Goal: Information Seeking & Learning: Learn about a topic

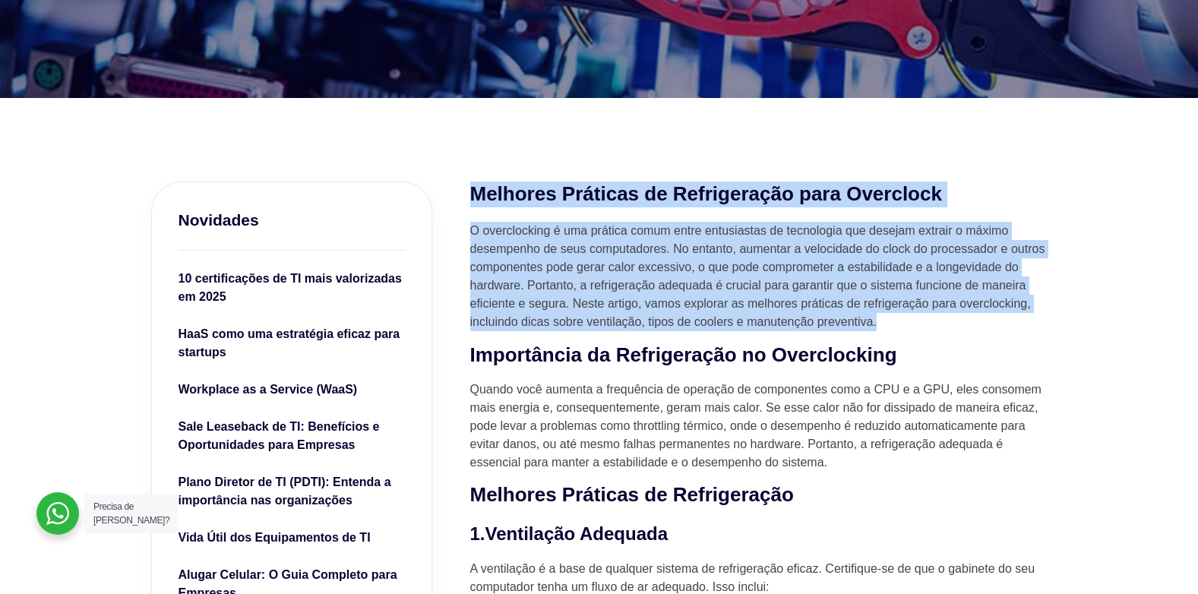
drag, startPoint x: 469, startPoint y: 178, endPoint x: 1034, endPoint y: 317, distance: 582.0
copy div "Melhores Práticas de Refrigeração para Overclock O overclocking é uma prática c…"
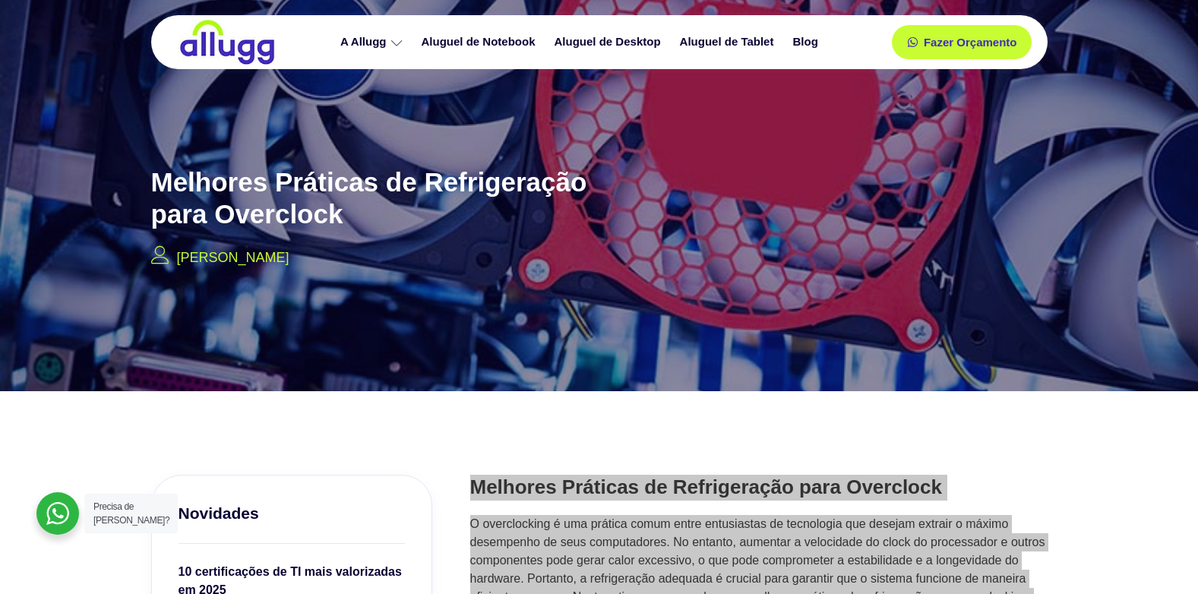
scroll to position [228, 0]
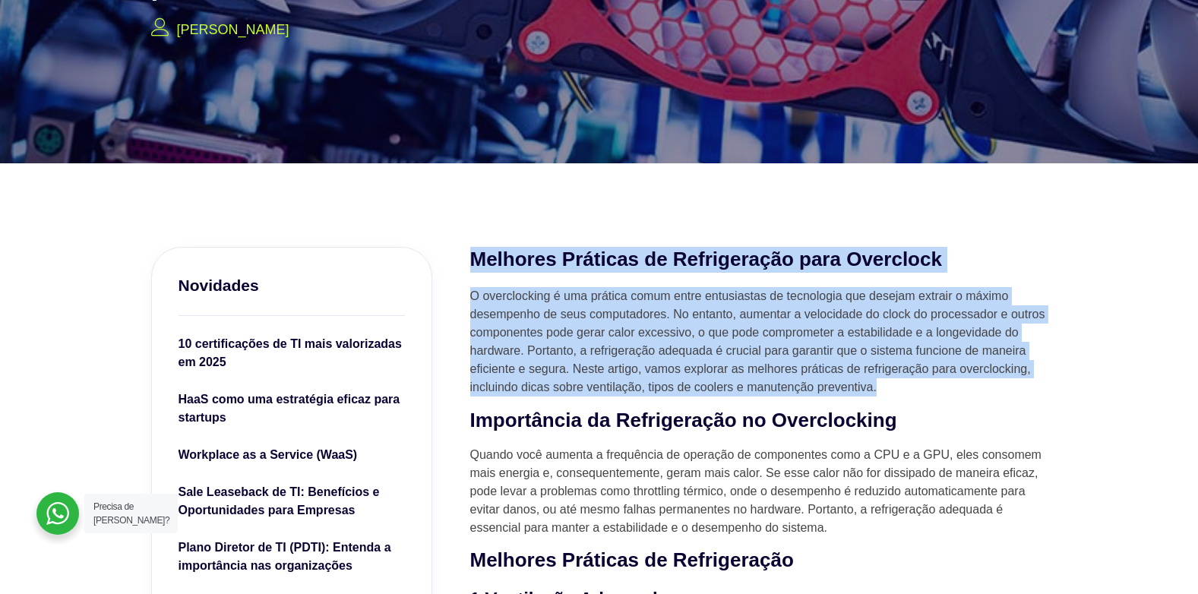
click at [696, 341] on p "O overclocking é uma prática comum entre entusiastas de tecnologia que desejam …" at bounding box center [758, 341] width 577 height 109
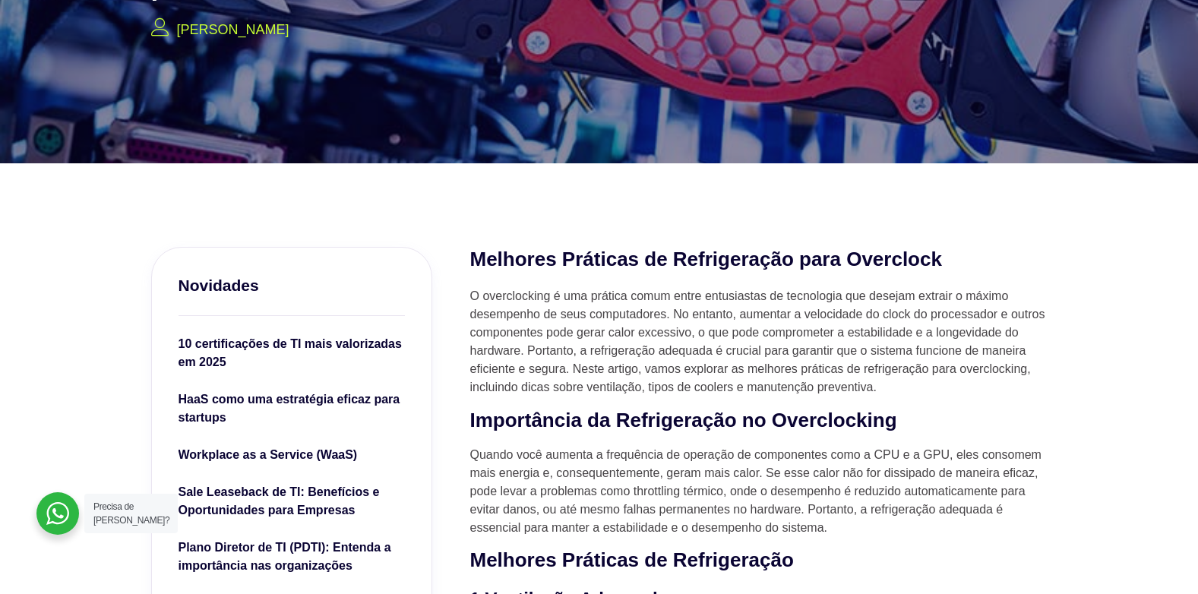
scroll to position [0, 0]
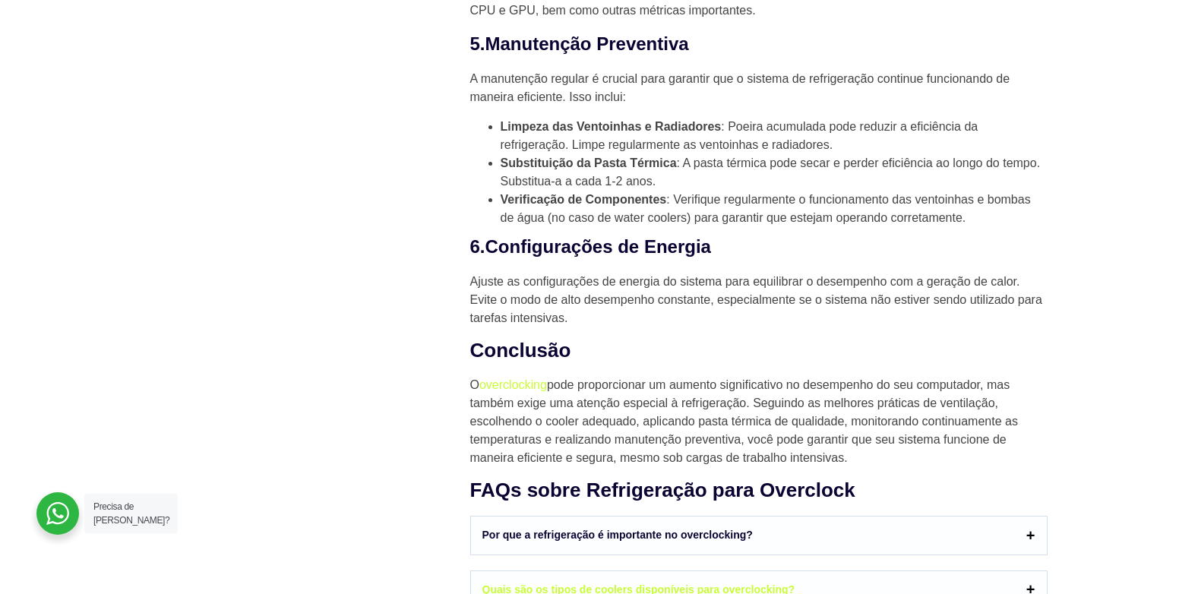
scroll to position [1595, 0]
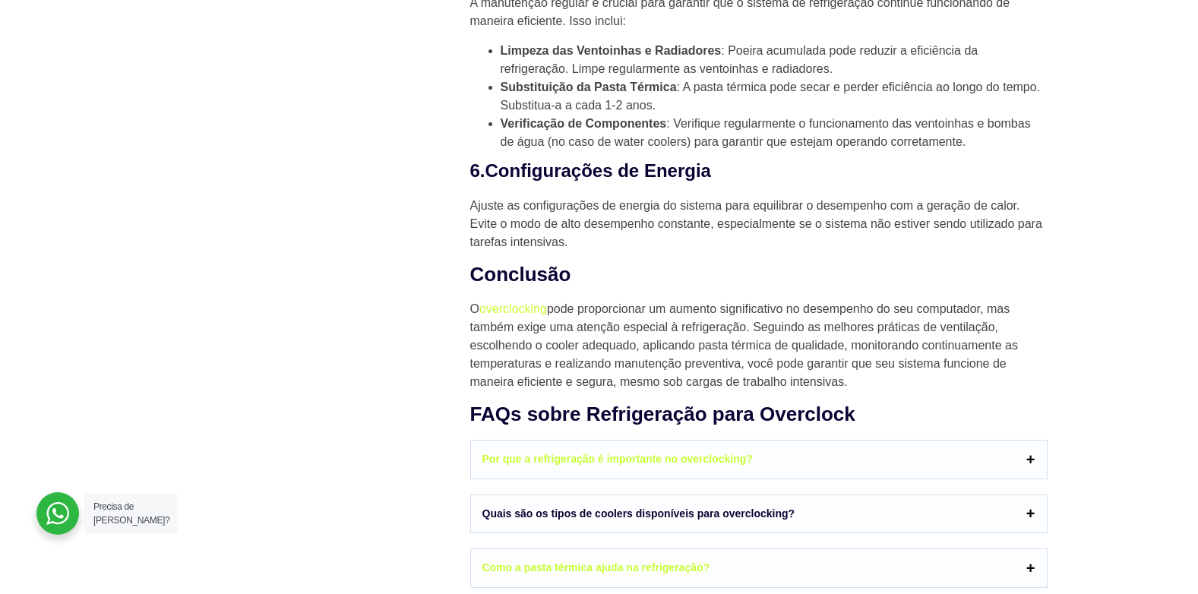
click at [643, 520] on link "Quais são os tipos de coolers disponíveis para overclocking?" at bounding box center [759, 514] width 576 height 38
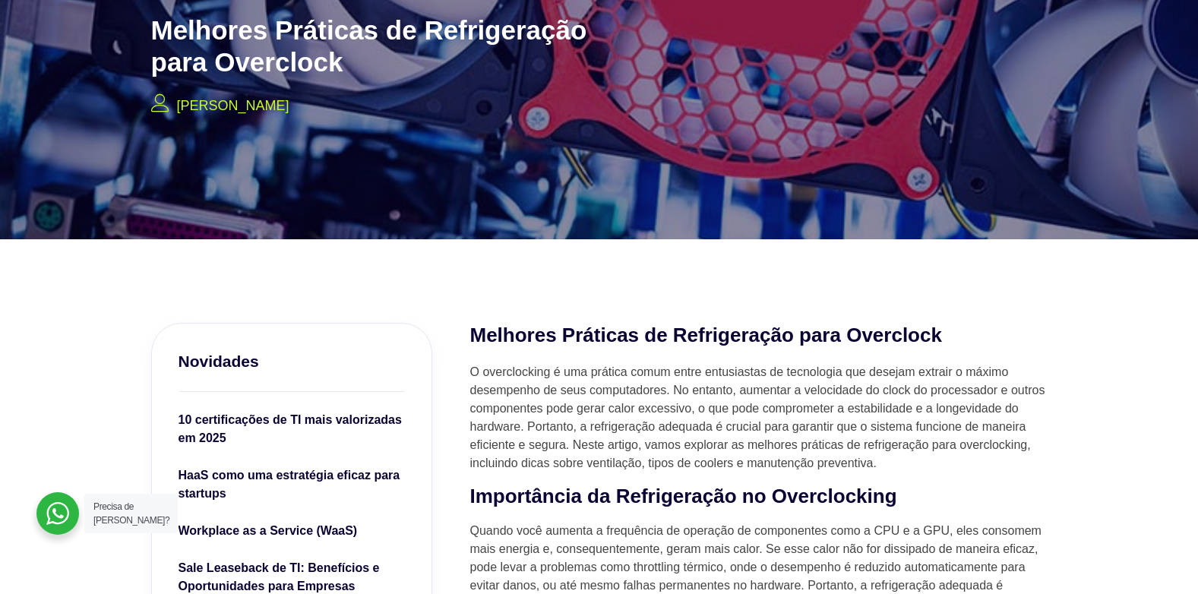
scroll to position [0, 0]
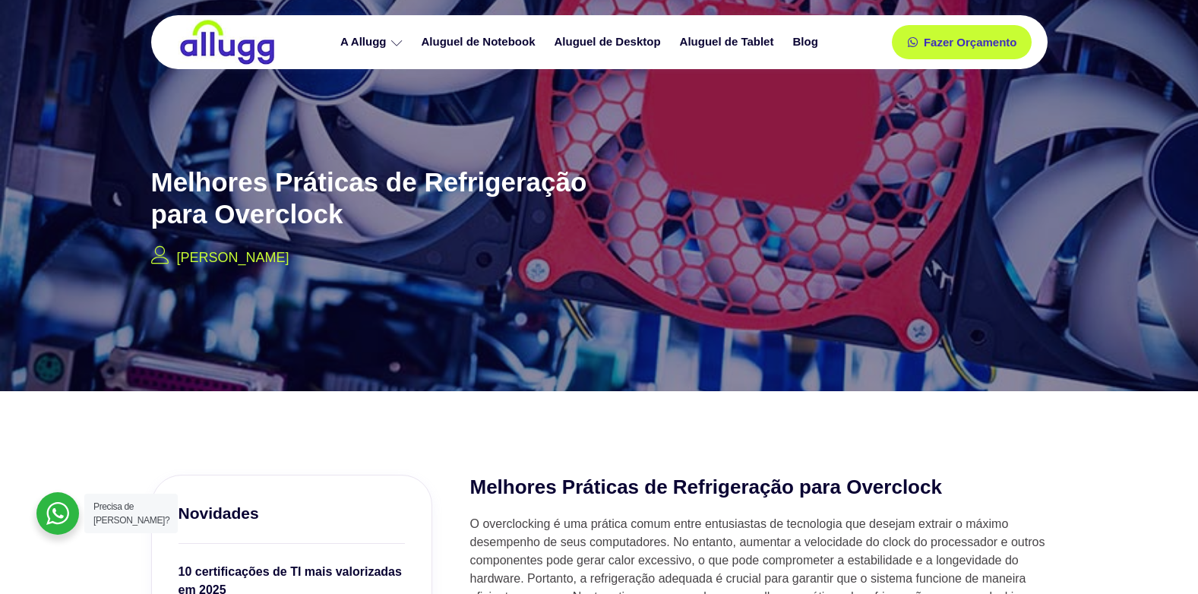
scroll to position [76, 0]
